Goal: Information Seeking & Learning: Learn about a topic

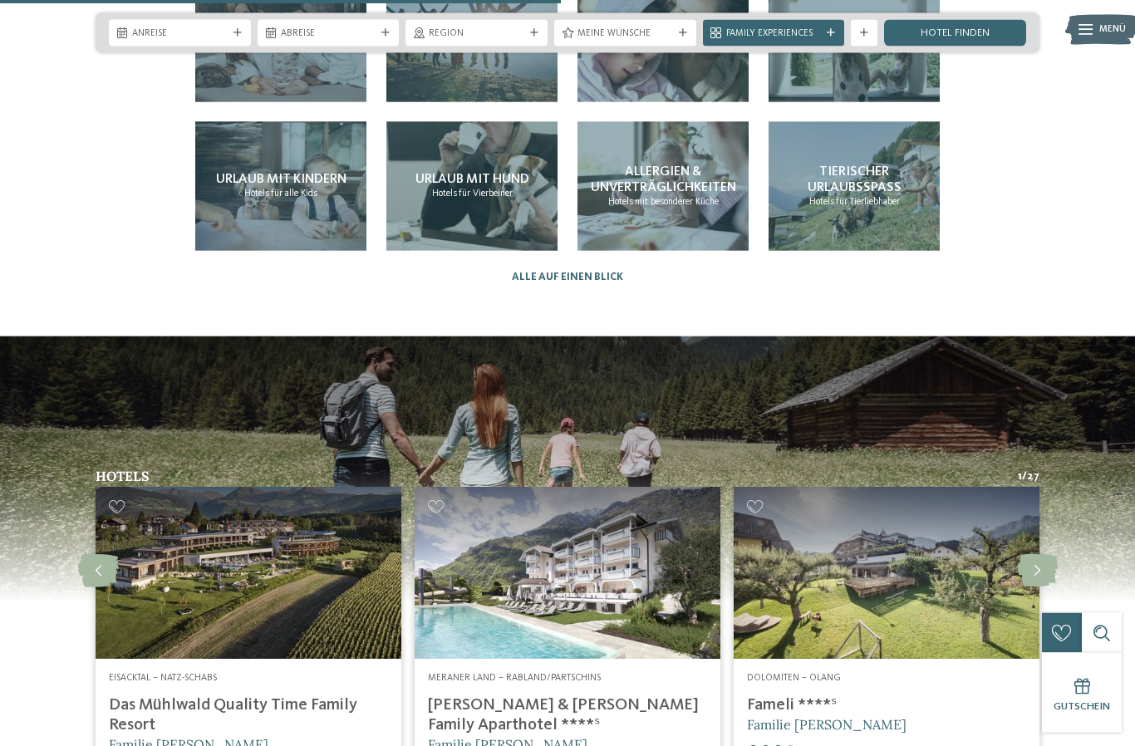
scroll to position [3451, 0]
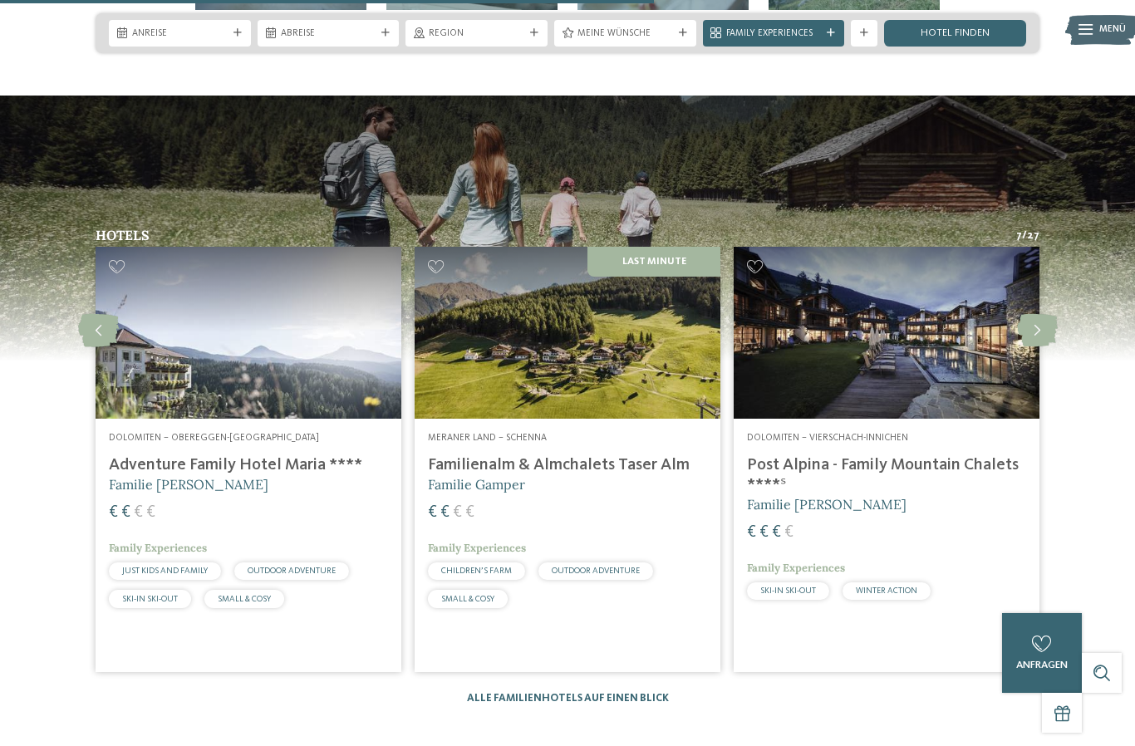
click at [513, 362] on img at bounding box center [568, 333] width 306 height 172
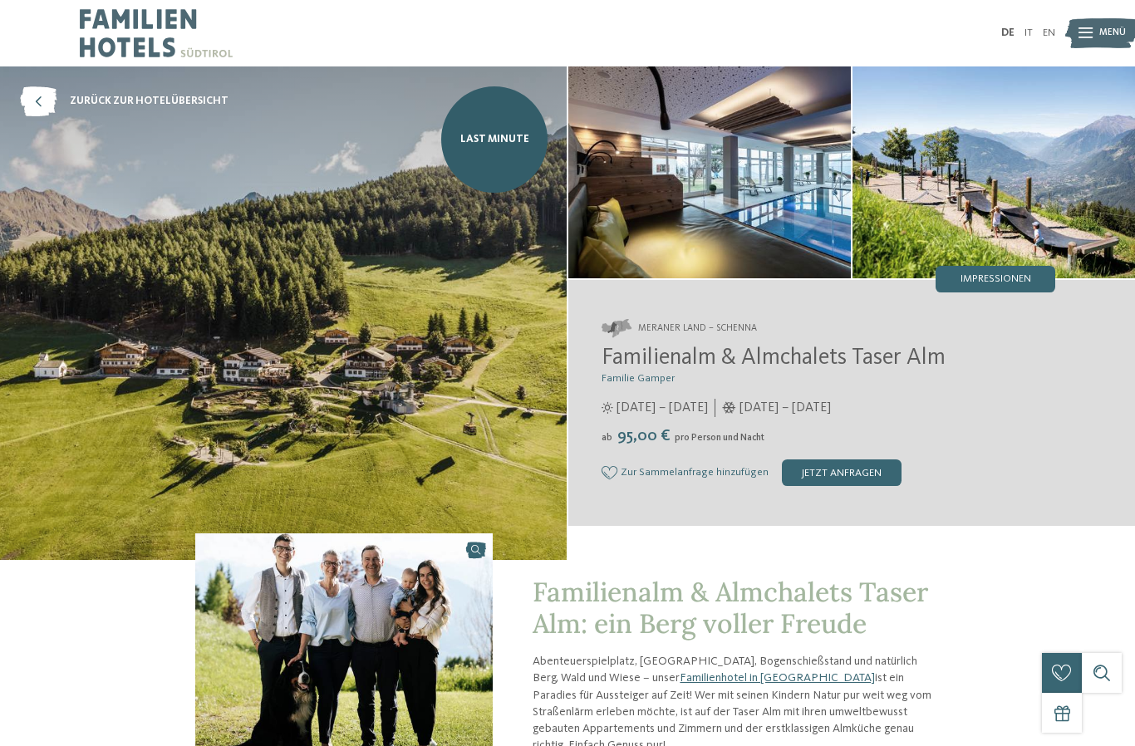
click at [146, 383] on img at bounding box center [283, 313] width 567 height 494
click at [1003, 278] on span "Impressionen" at bounding box center [996, 279] width 71 height 11
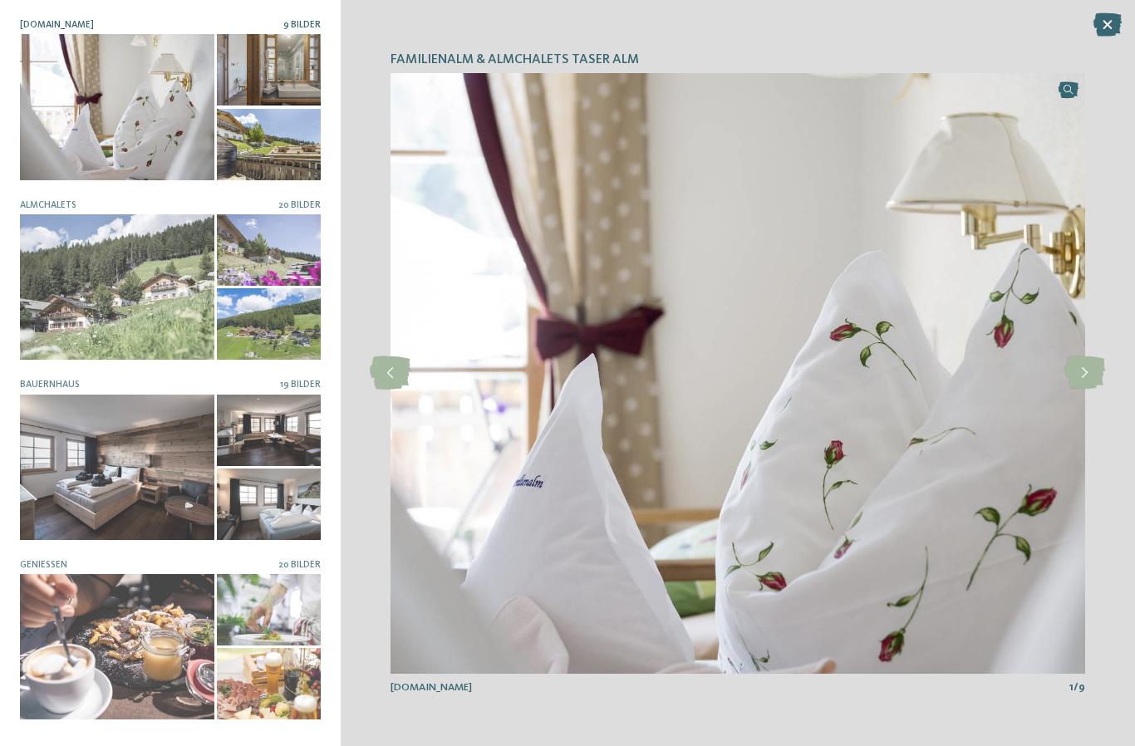
click at [47, 272] on div at bounding box center [117, 286] width 194 height 145
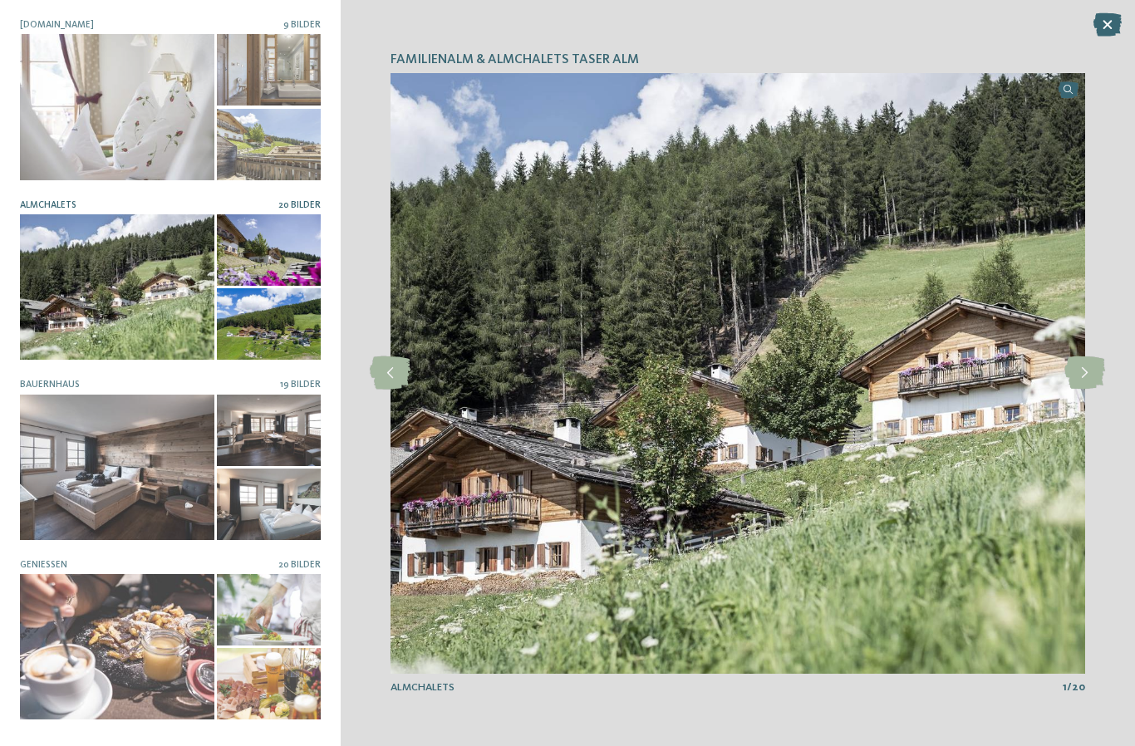
click at [1088, 368] on icon at bounding box center [1084, 372] width 41 height 33
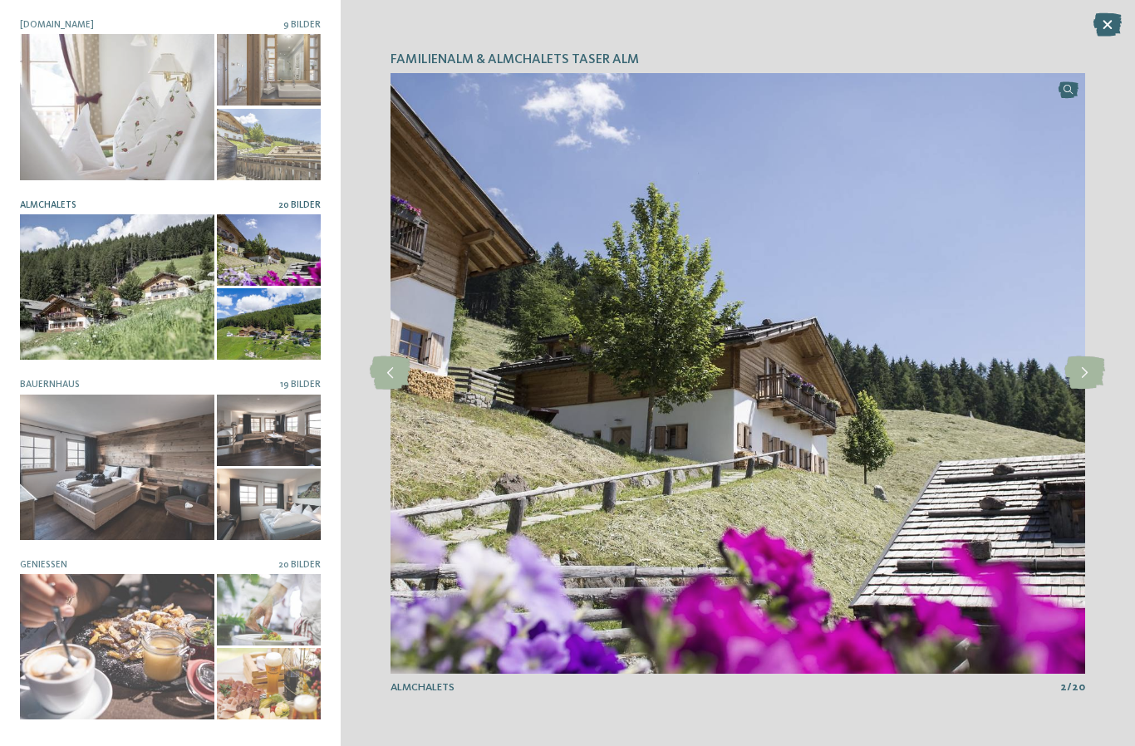
click at [1089, 371] on icon at bounding box center [1084, 372] width 41 height 33
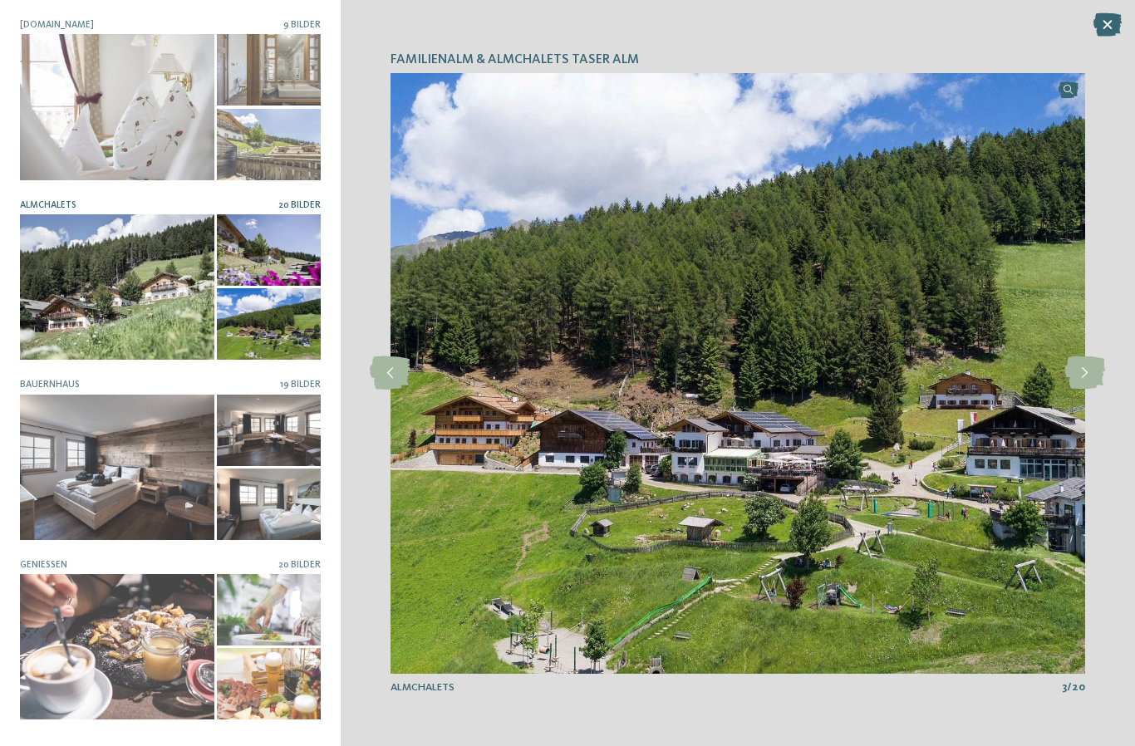
click at [1090, 372] on icon at bounding box center [1084, 372] width 41 height 33
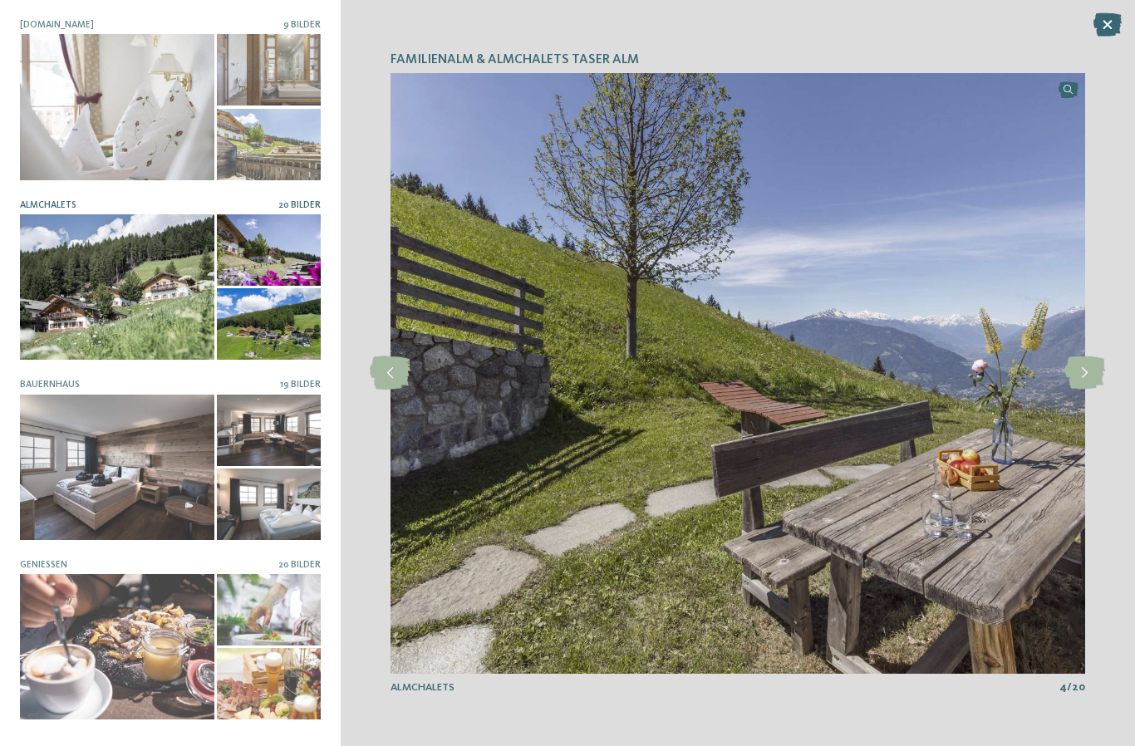
click at [1093, 371] on icon at bounding box center [1084, 372] width 41 height 33
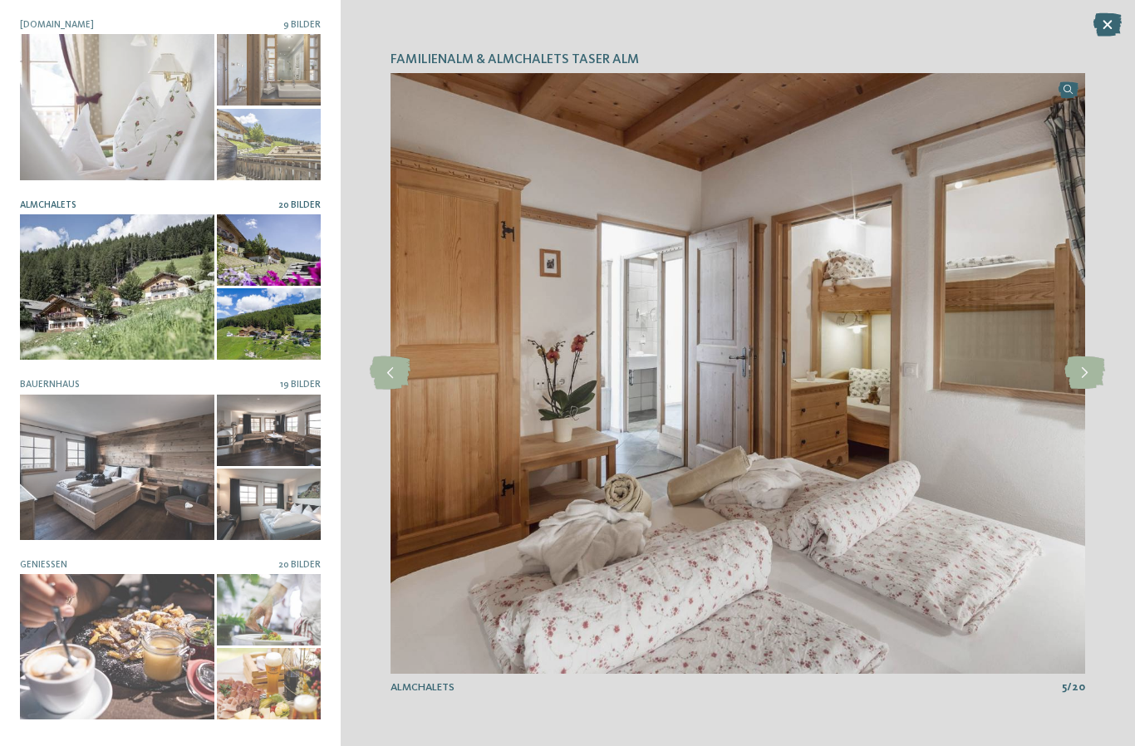
click at [1091, 371] on icon at bounding box center [1084, 372] width 41 height 33
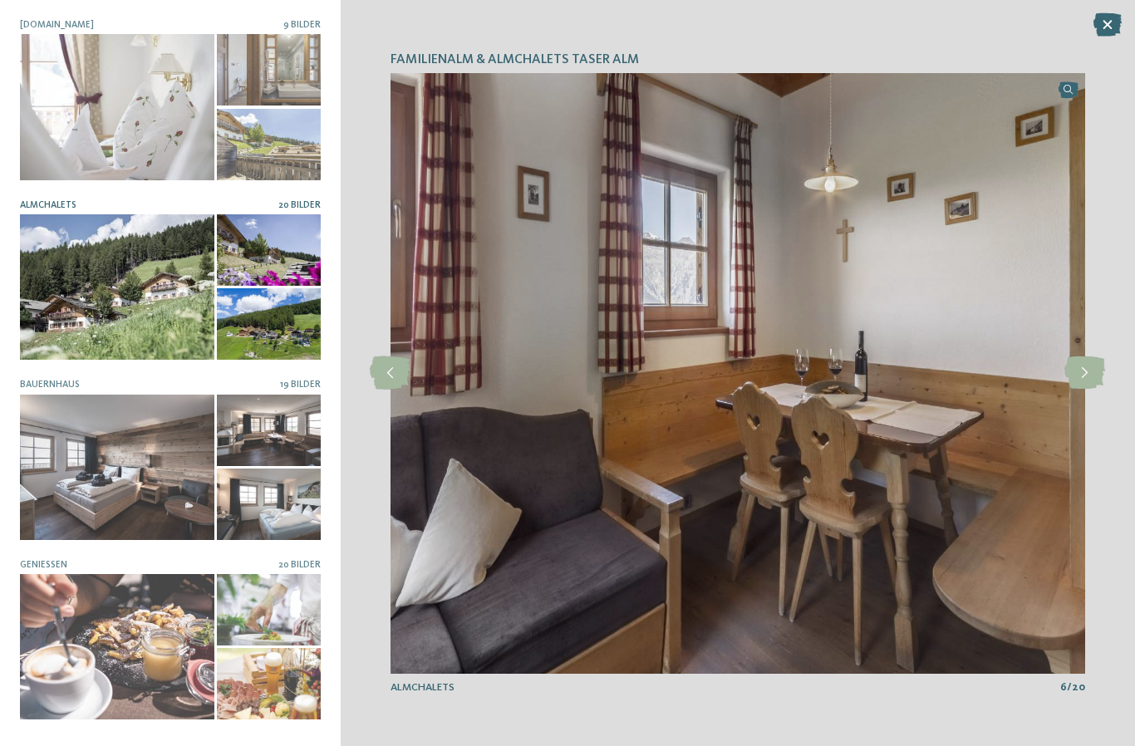
click at [1089, 371] on icon at bounding box center [1084, 372] width 41 height 33
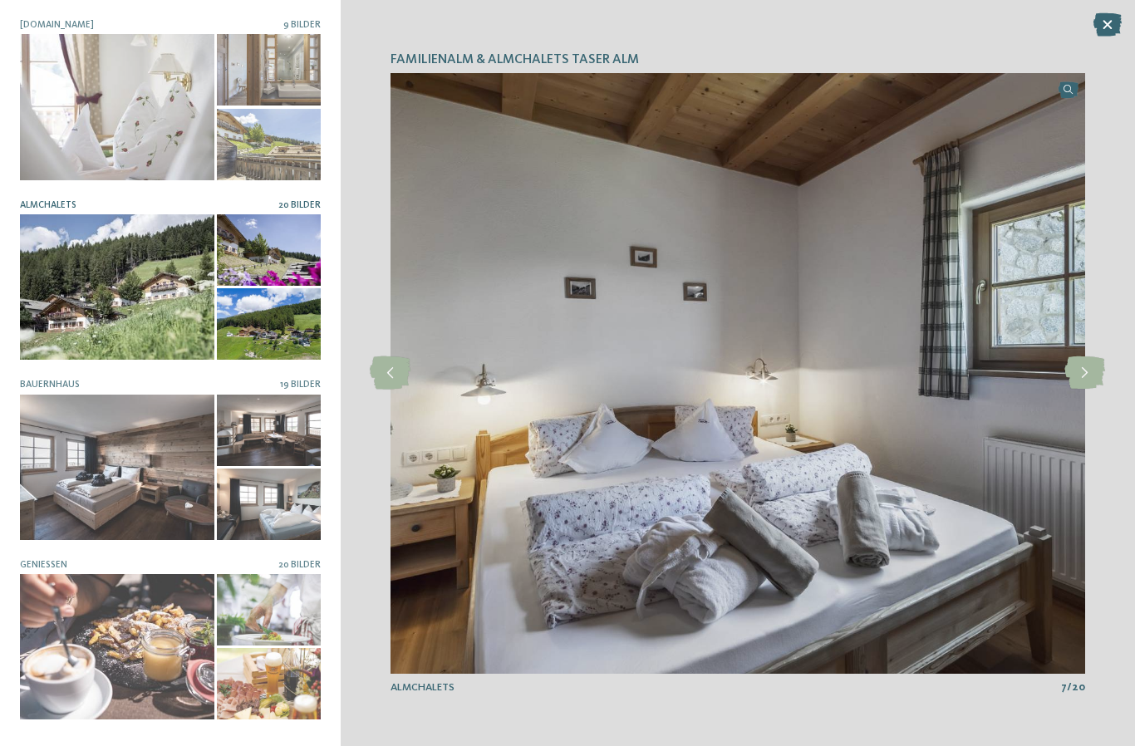
click at [1093, 371] on icon at bounding box center [1084, 372] width 41 height 33
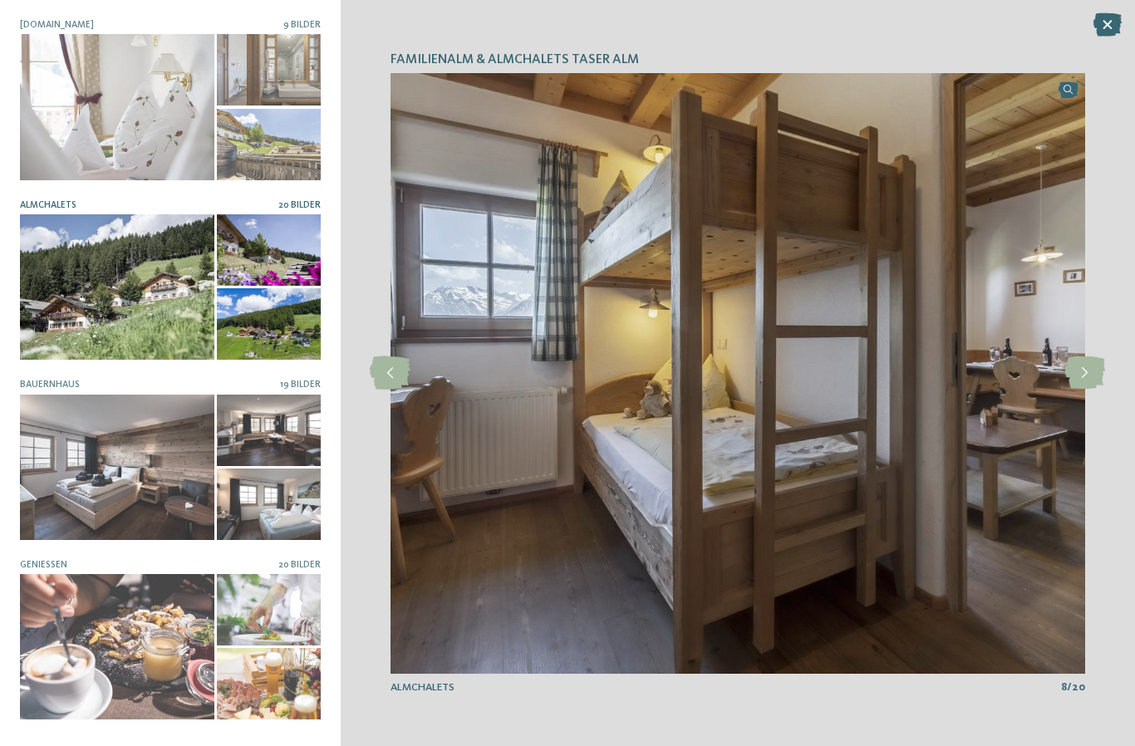
click at [1092, 371] on icon at bounding box center [1084, 372] width 41 height 33
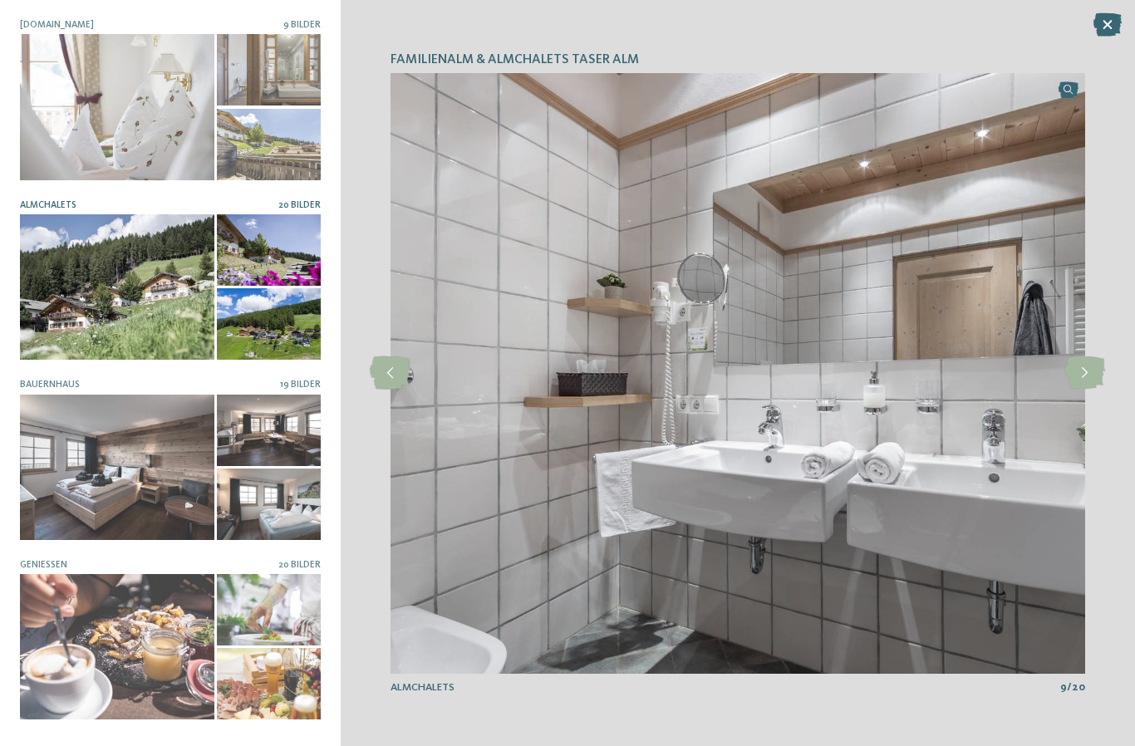
click at [1089, 371] on icon at bounding box center [1084, 372] width 41 height 33
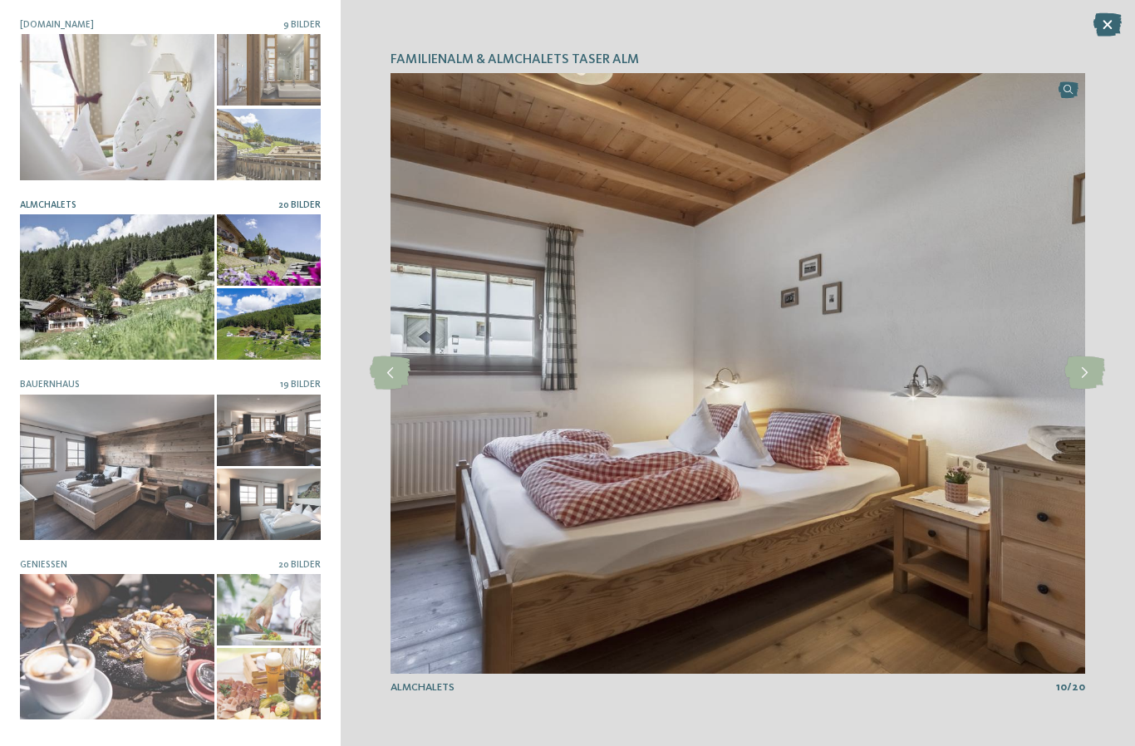
click at [1091, 371] on icon at bounding box center [1084, 372] width 41 height 33
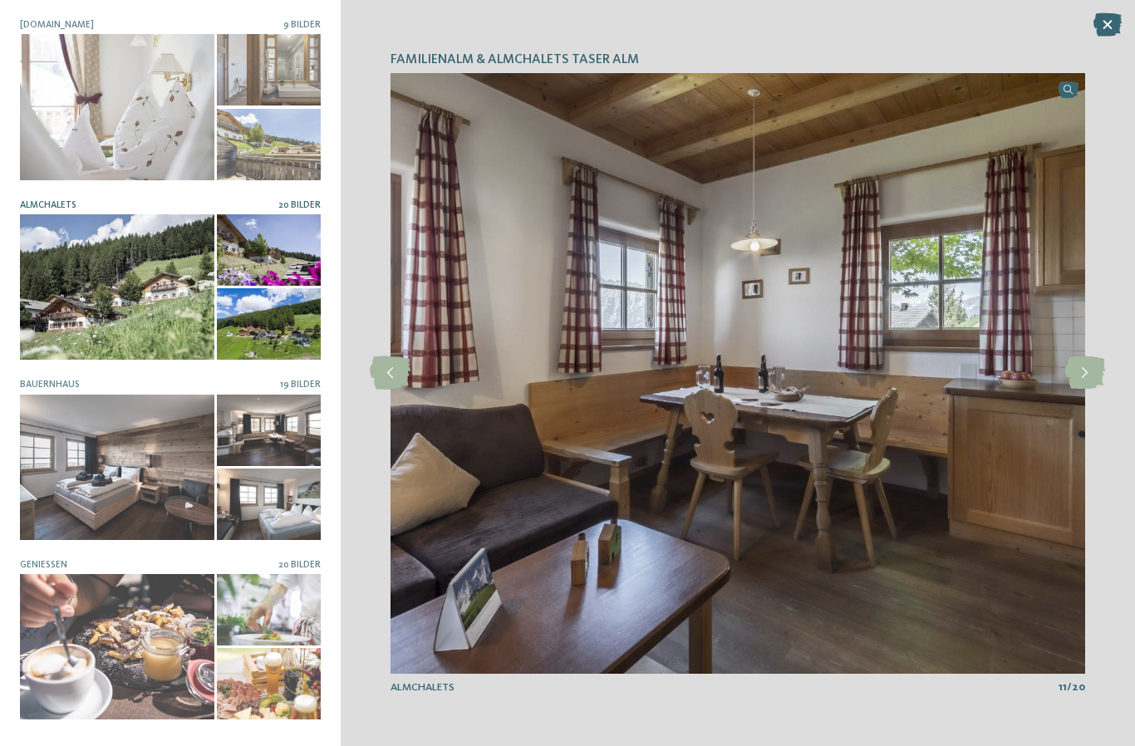
click at [1098, 372] on icon at bounding box center [1084, 372] width 41 height 33
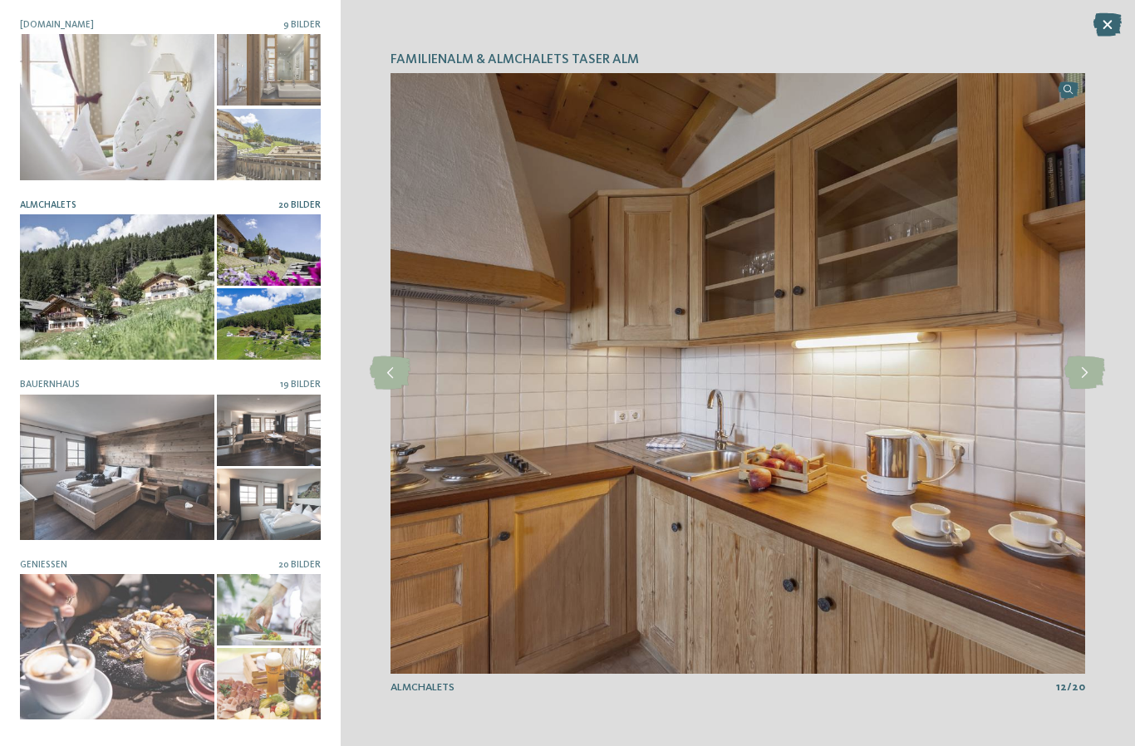
click at [56, 466] on div at bounding box center [117, 467] width 194 height 145
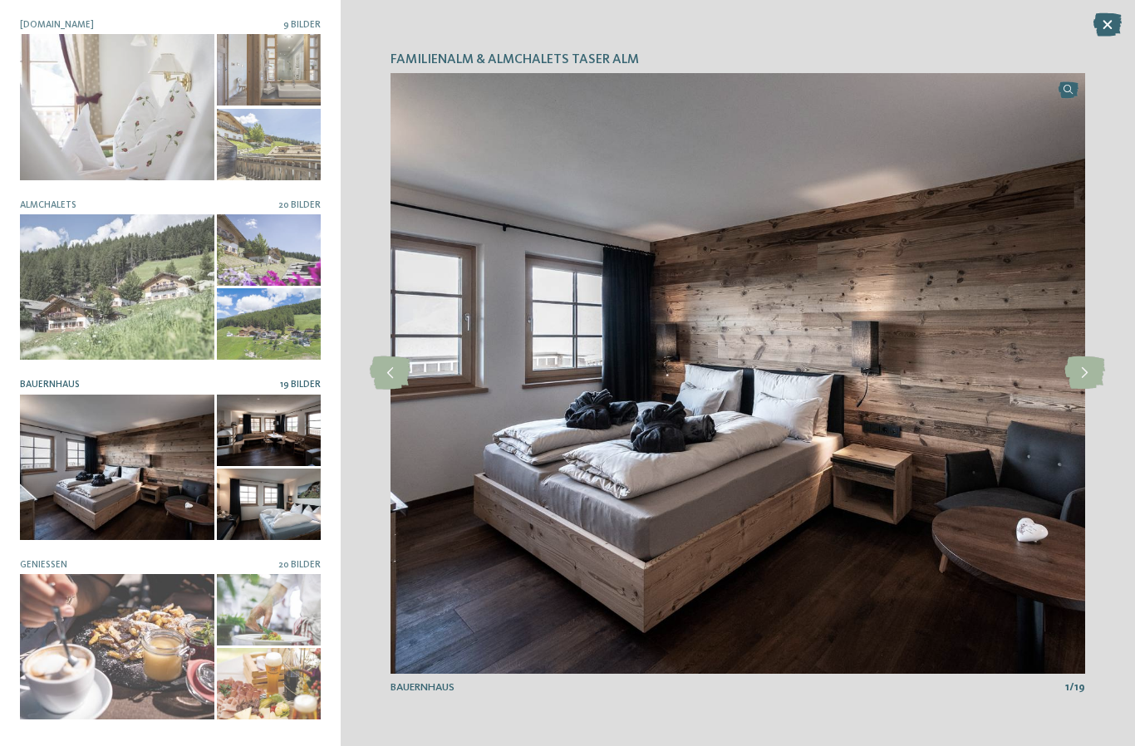
click at [1087, 371] on icon at bounding box center [1084, 372] width 41 height 33
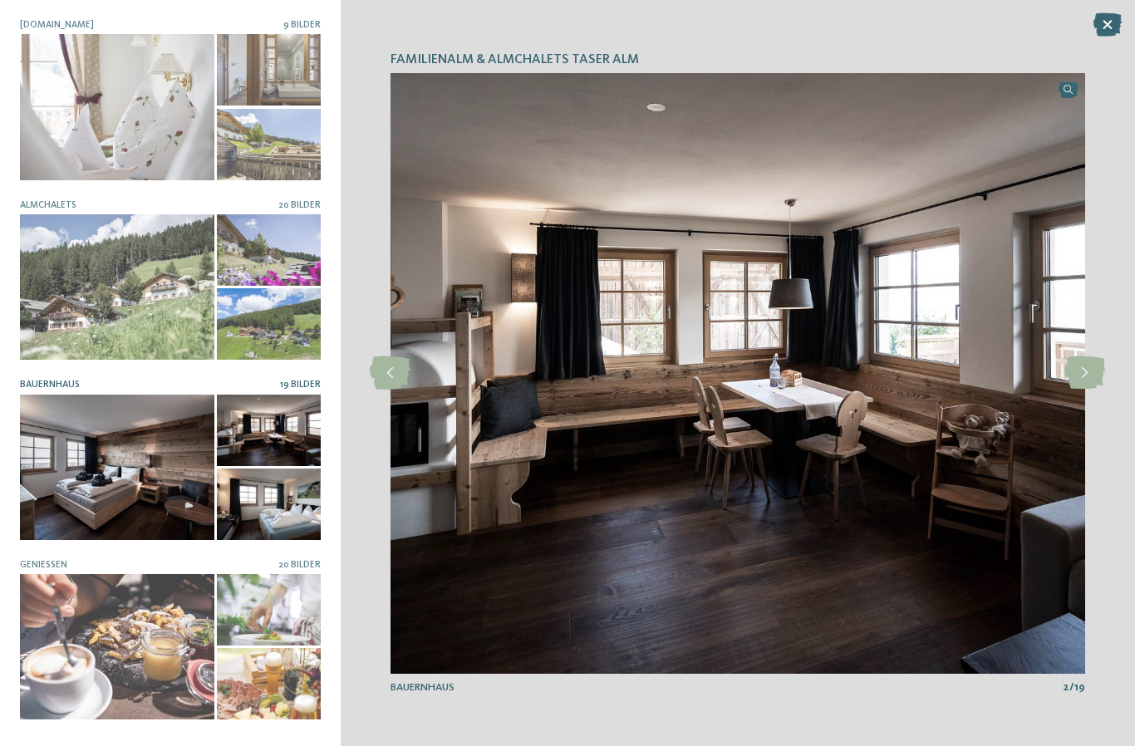
click at [1084, 371] on icon at bounding box center [1084, 372] width 41 height 33
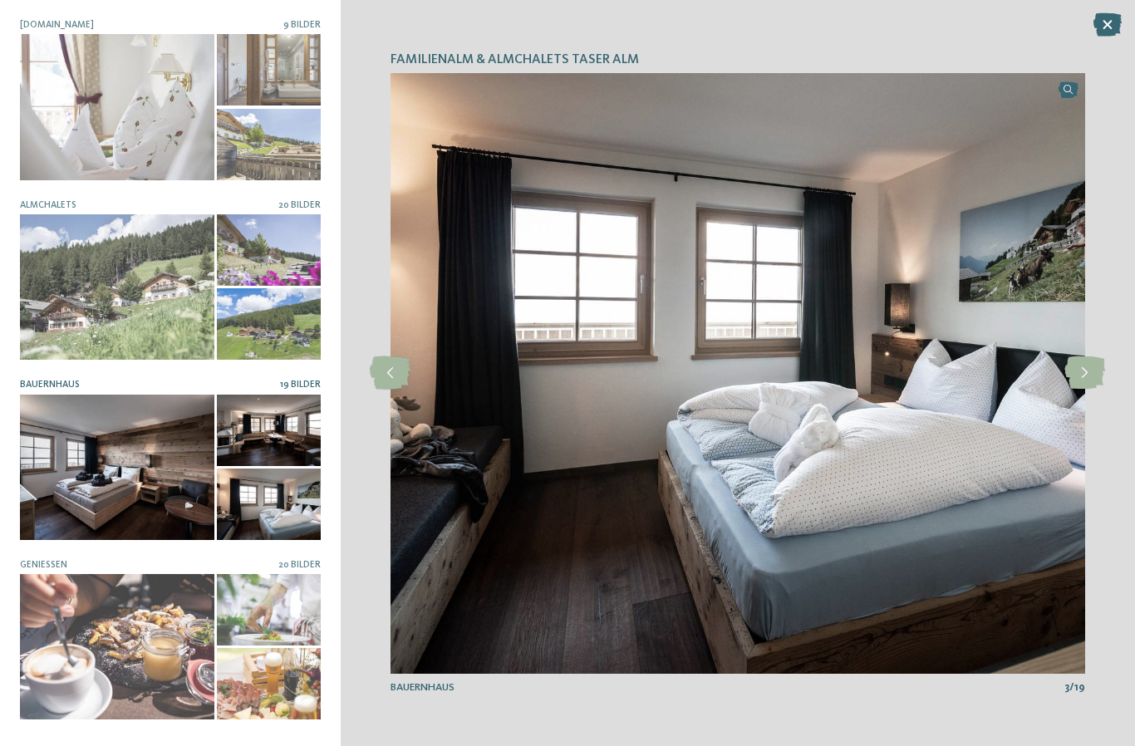
click at [1084, 373] on icon at bounding box center [1084, 372] width 41 height 33
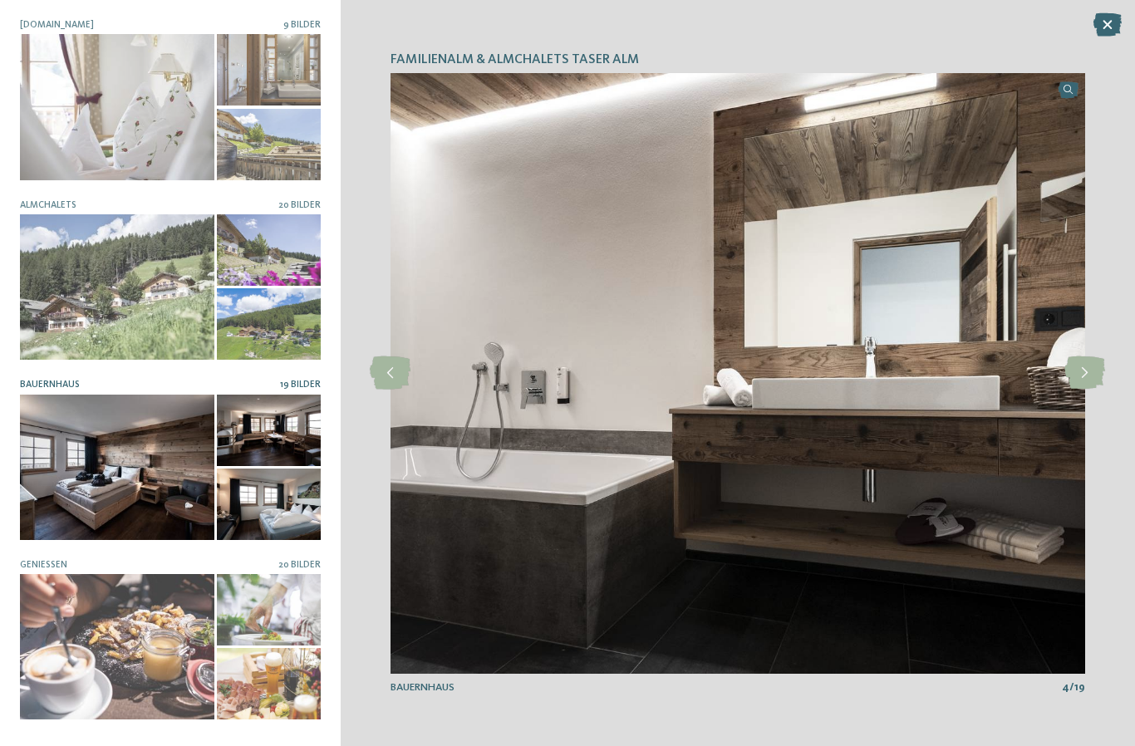
click at [1090, 367] on icon at bounding box center [1084, 372] width 41 height 33
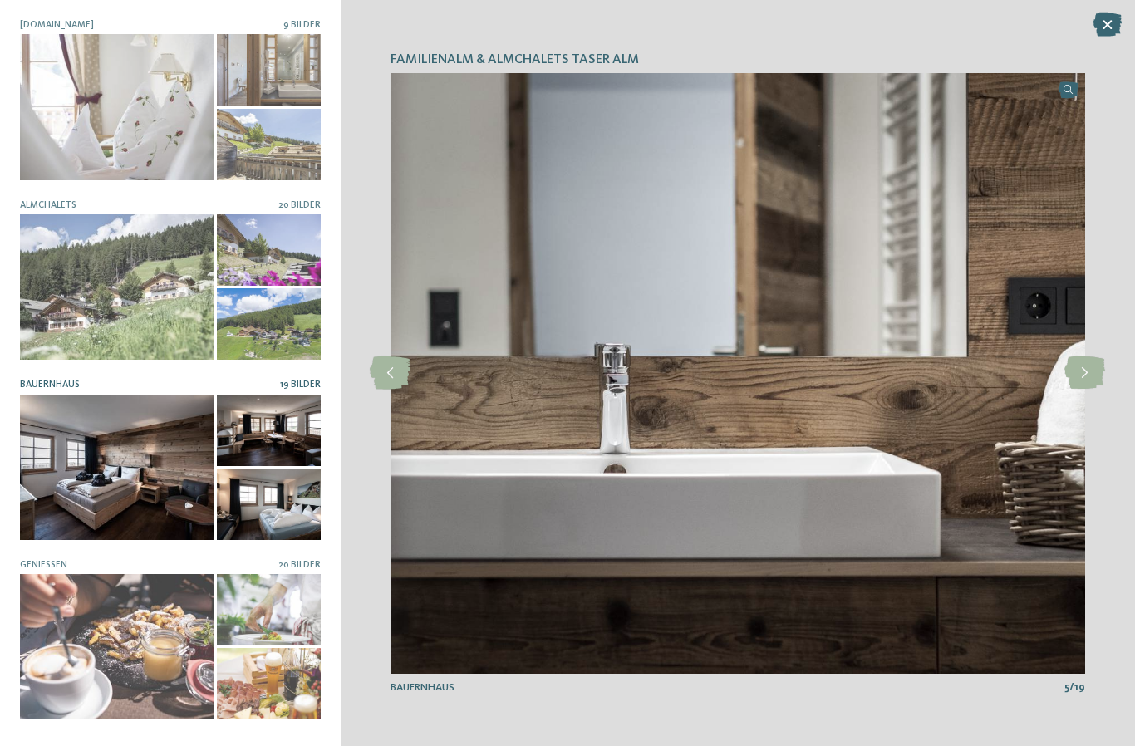
click at [1086, 368] on icon at bounding box center [1084, 372] width 41 height 33
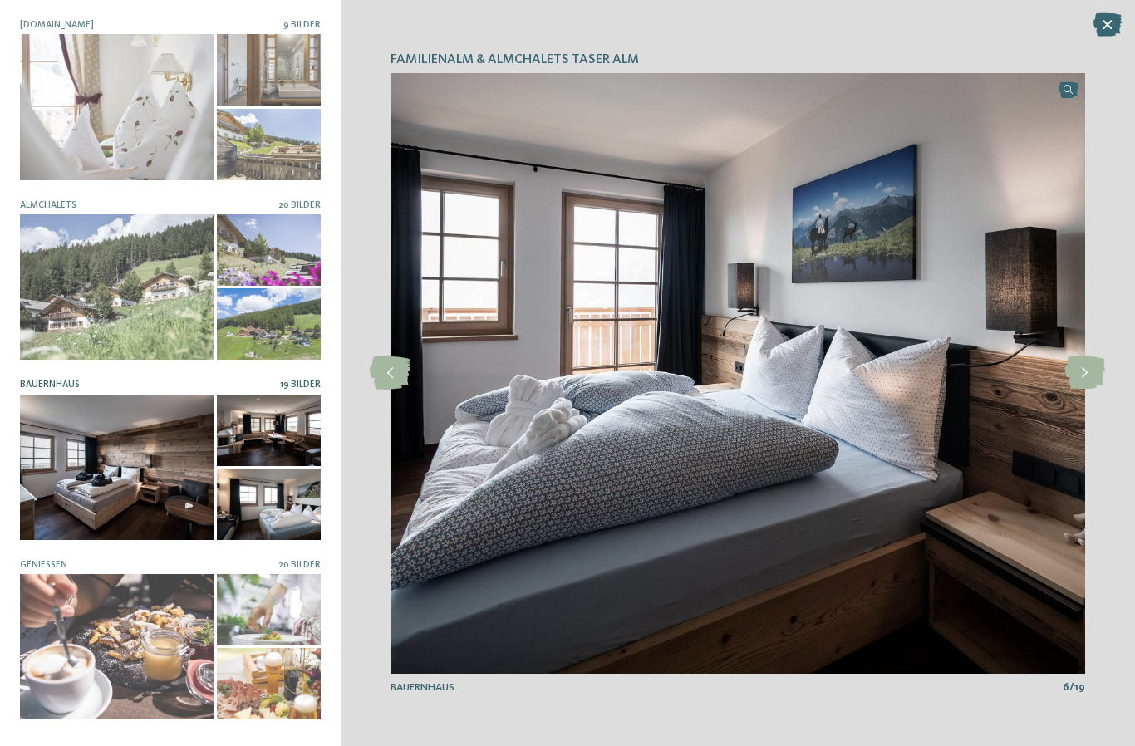
click at [1081, 371] on icon at bounding box center [1084, 372] width 41 height 33
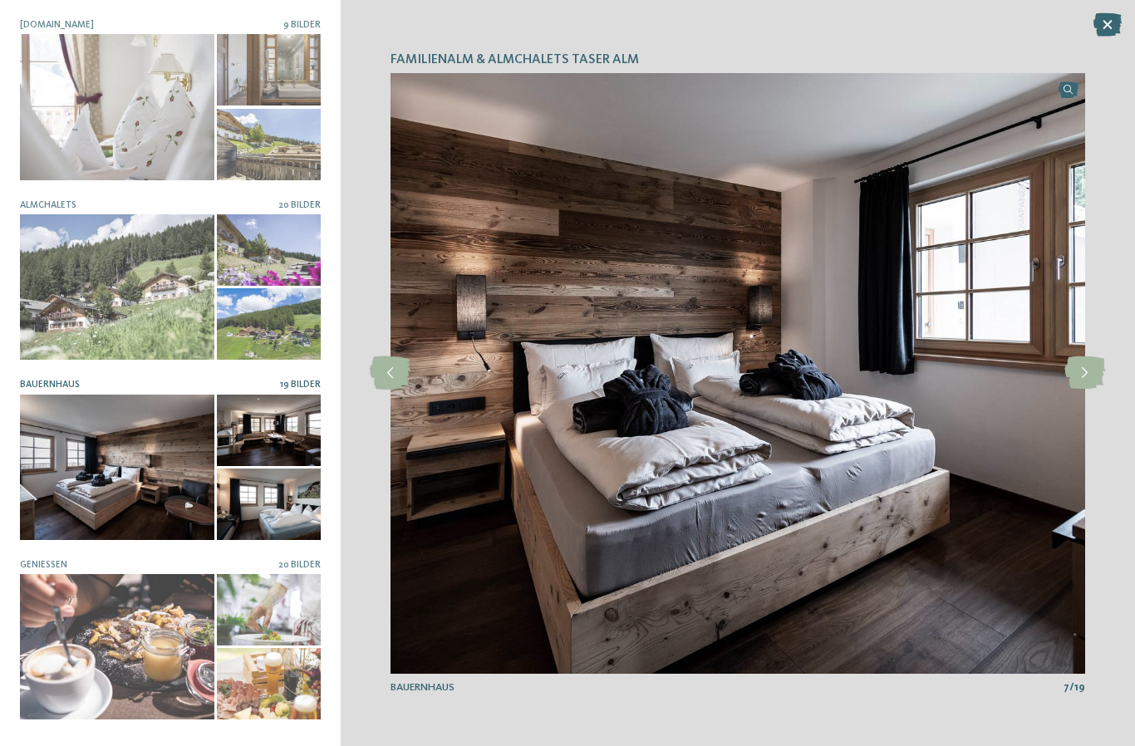
click at [1084, 373] on icon at bounding box center [1084, 372] width 41 height 33
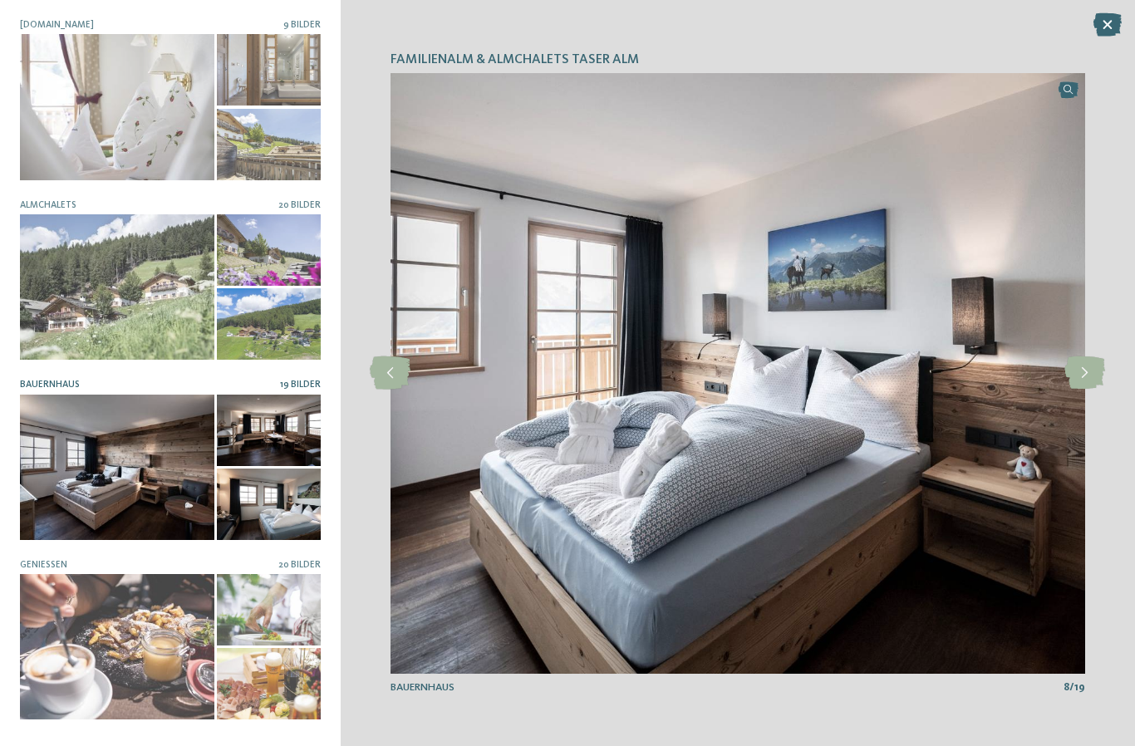
click at [1089, 371] on icon at bounding box center [1084, 372] width 41 height 33
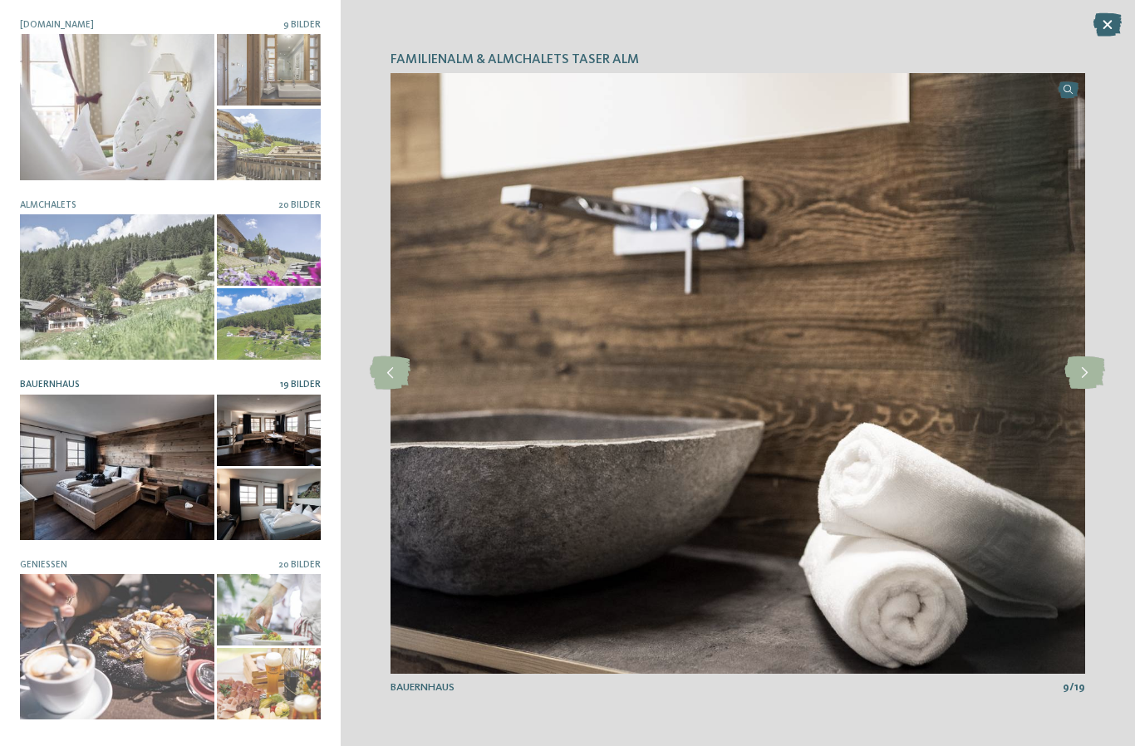
click at [1094, 365] on icon at bounding box center [1084, 372] width 41 height 33
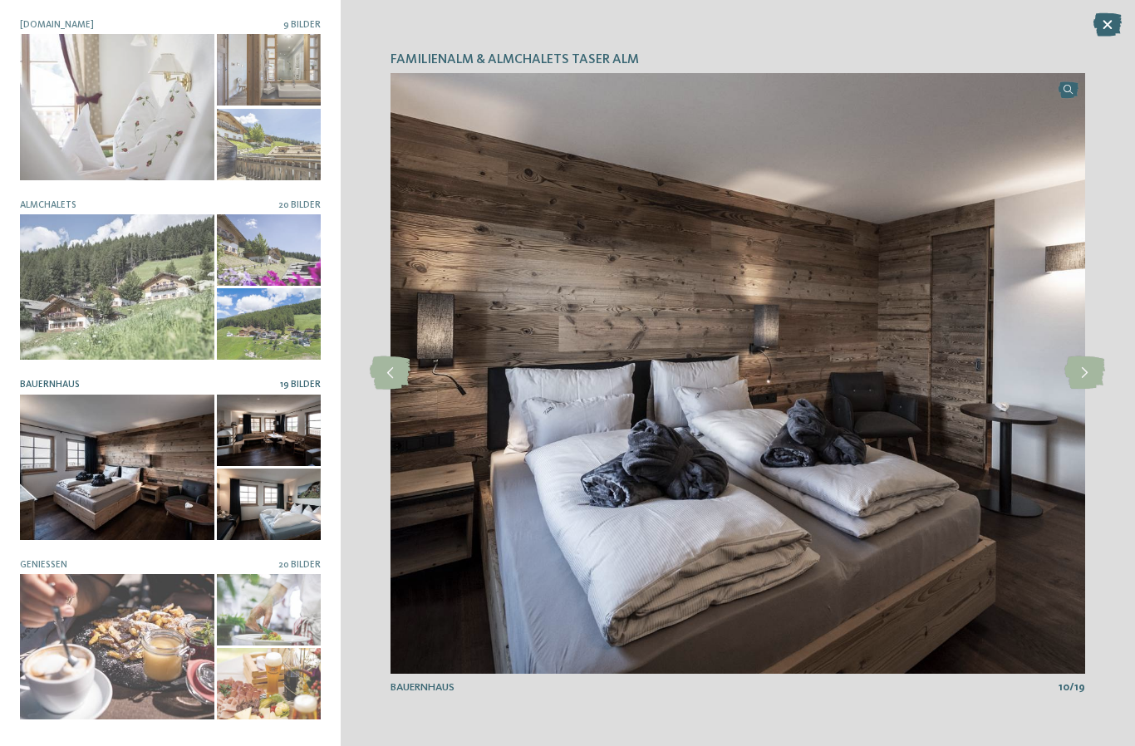
click at [1117, 17] on icon at bounding box center [1108, 24] width 28 height 23
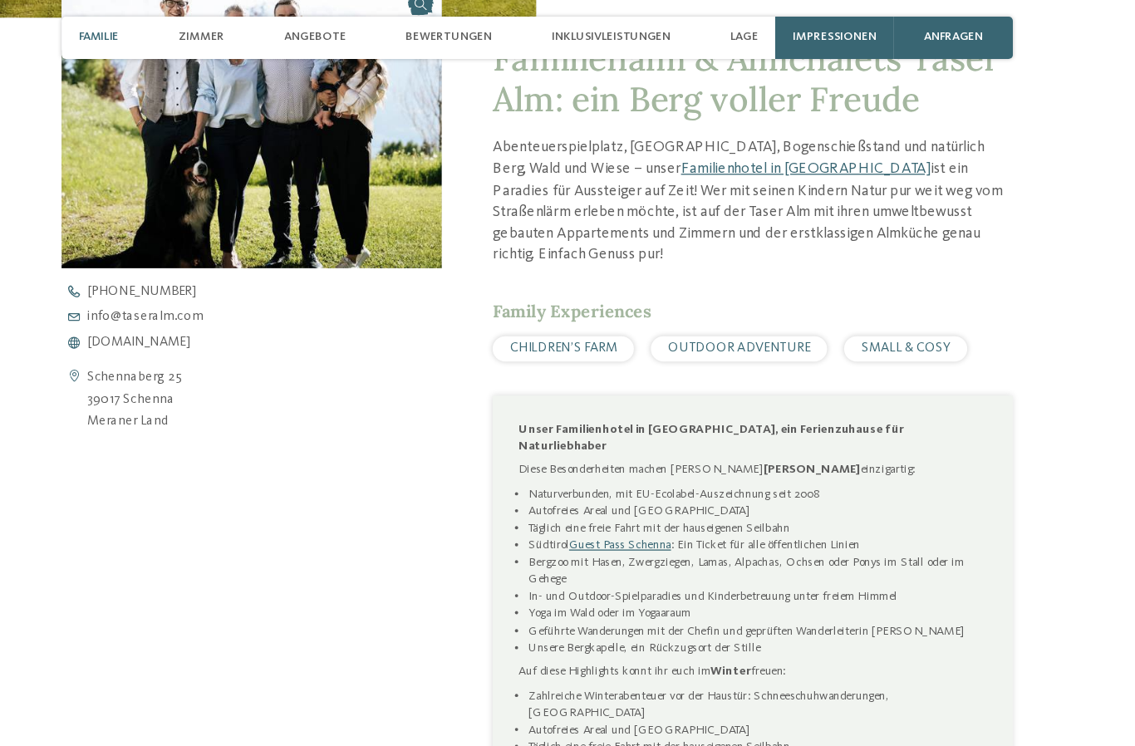
scroll to position [538, 0]
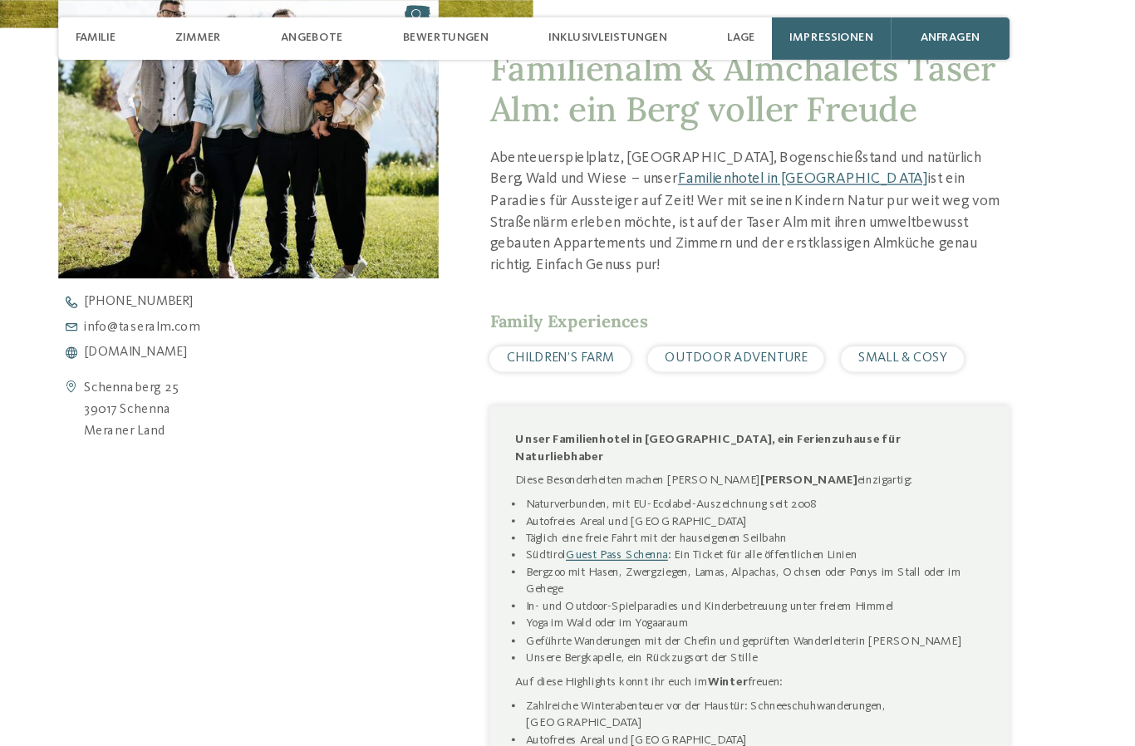
click at [363, 22] on div "Angebote" at bounding box center [393, 29] width 61 height 33
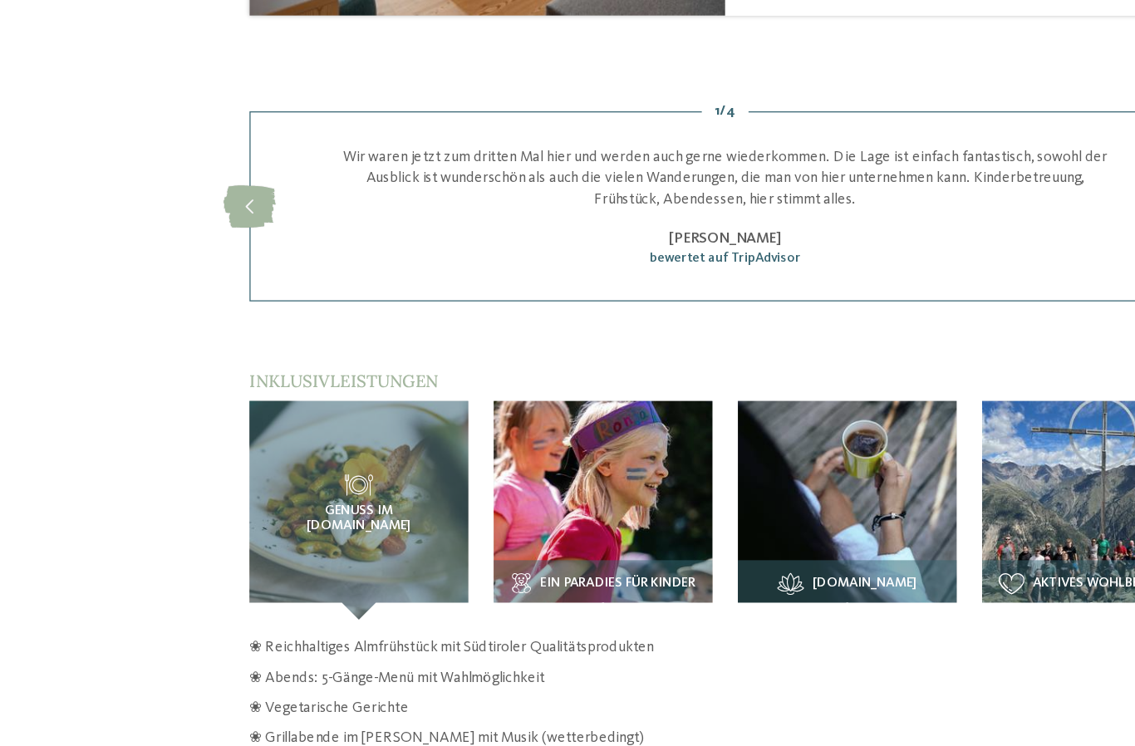
scroll to position [1837, 0]
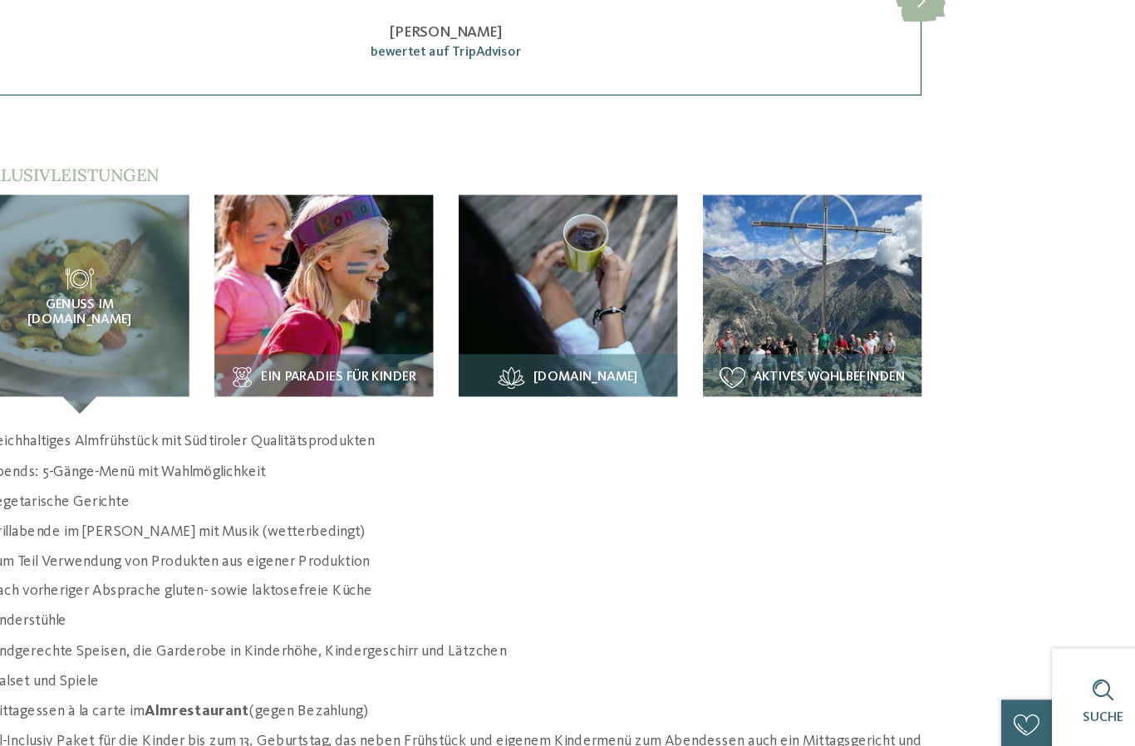
click at [386, 258] on img at bounding box center [471, 343] width 171 height 171
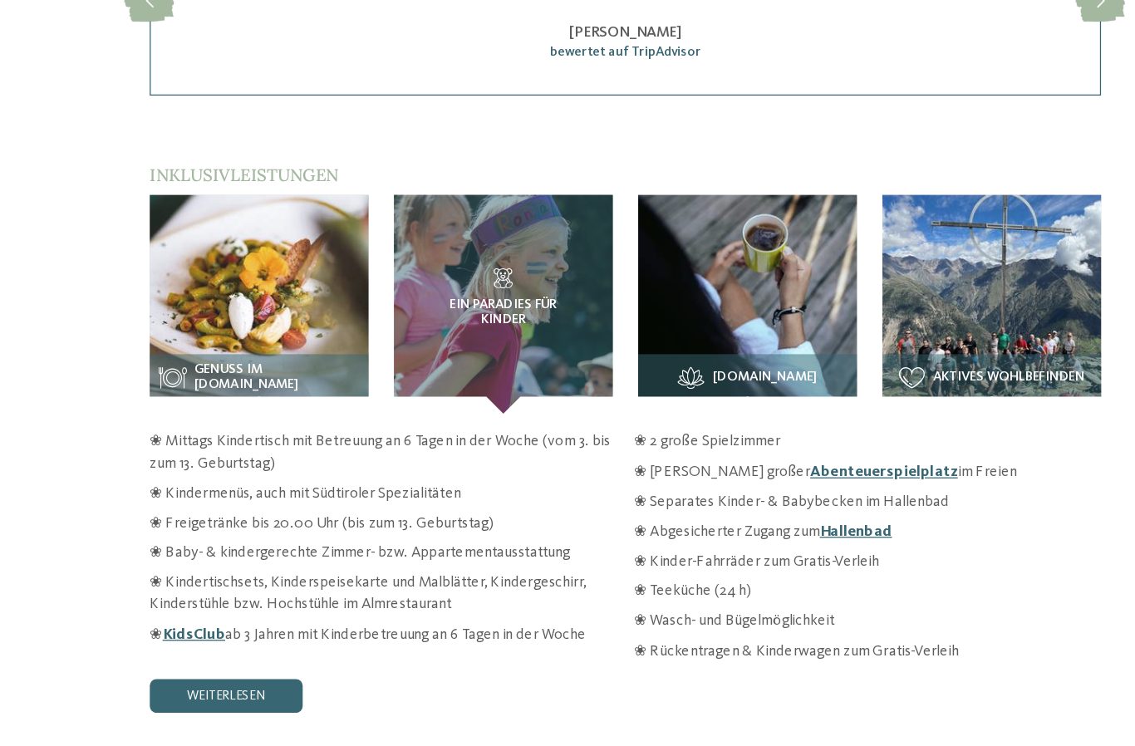
click at [195, 258] on img at bounding box center [280, 343] width 171 height 171
